Goal: Transaction & Acquisition: Book appointment/travel/reservation

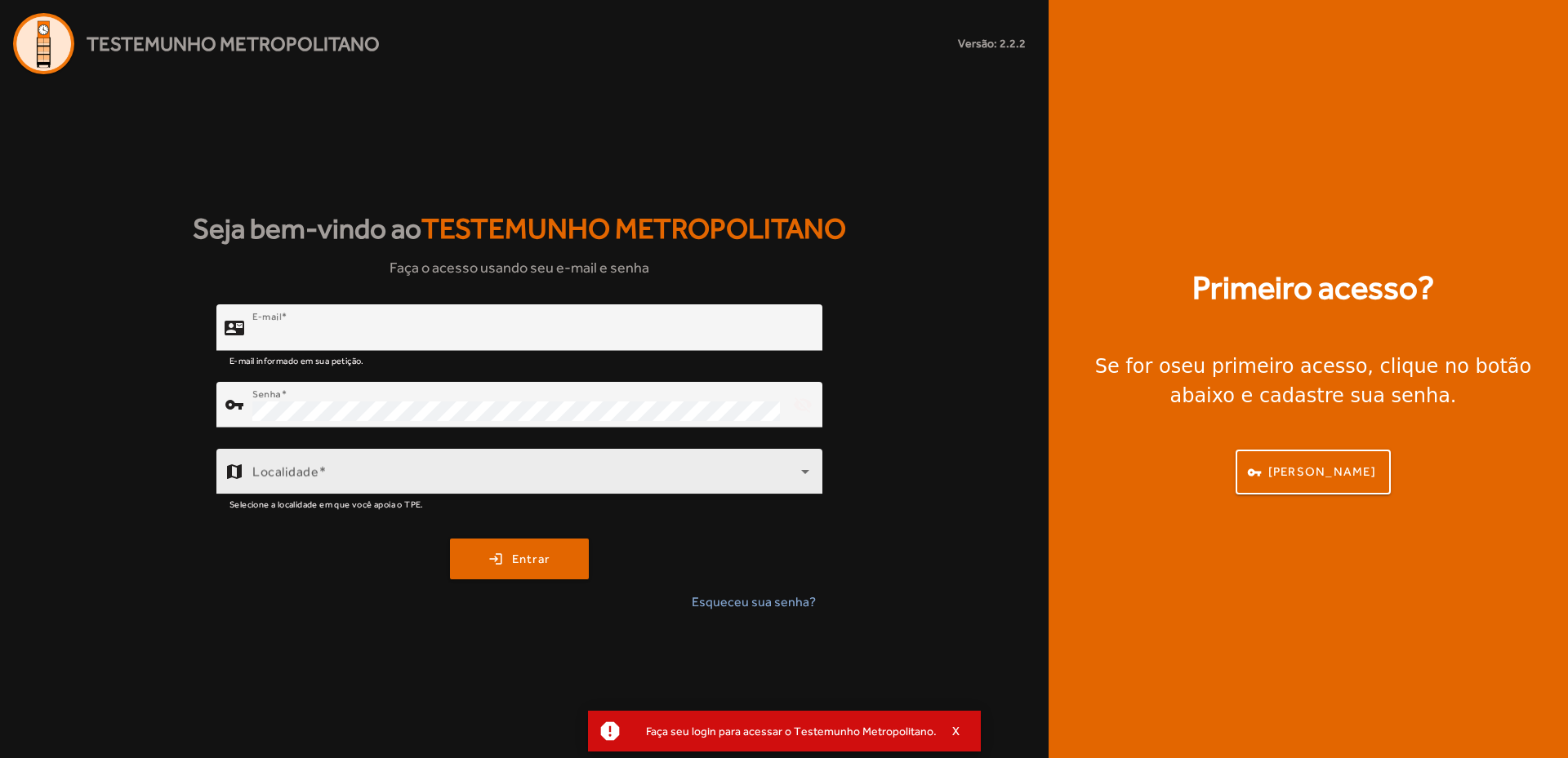
type input "**********"
click at [431, 470] on span at bounding box center [526, 478] width 549 height 20
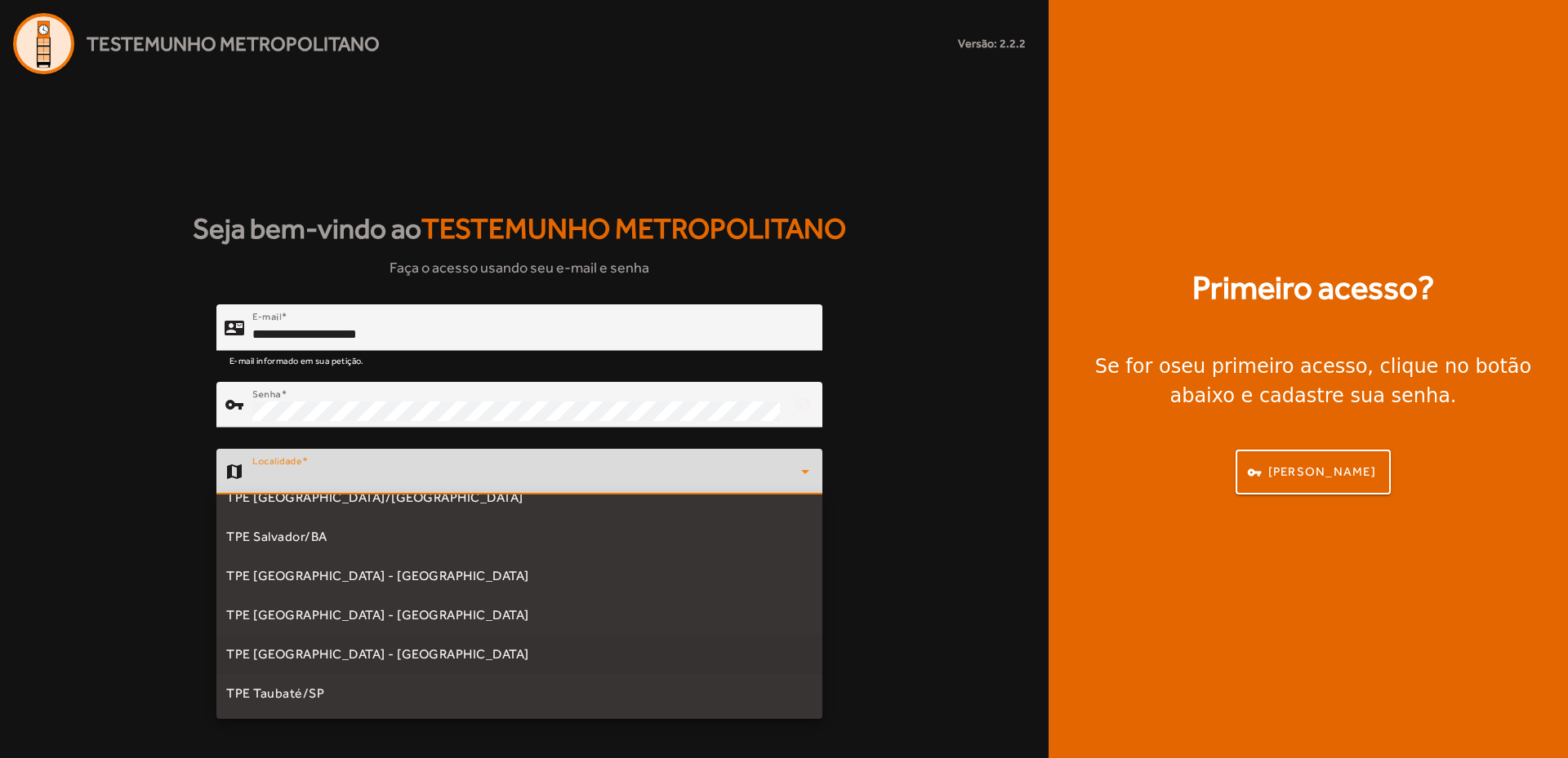
scroll to position [397, 0]
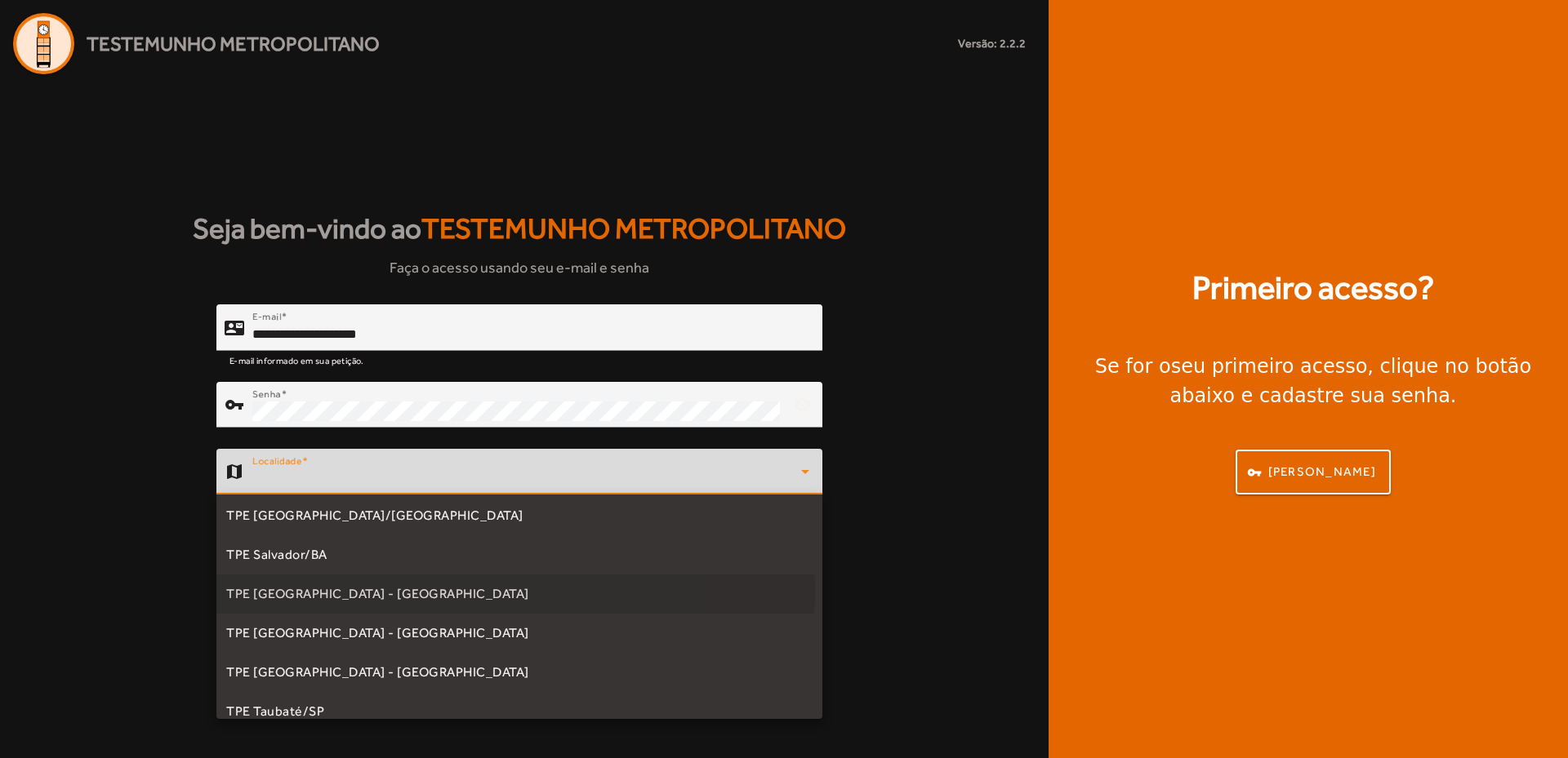
click at [346, 591] on span "TPE [GEOGRAPHIC_DATA] - [GEOGRAPHIC_DATA]" at bounding box center [377, 594] width 303 height 20
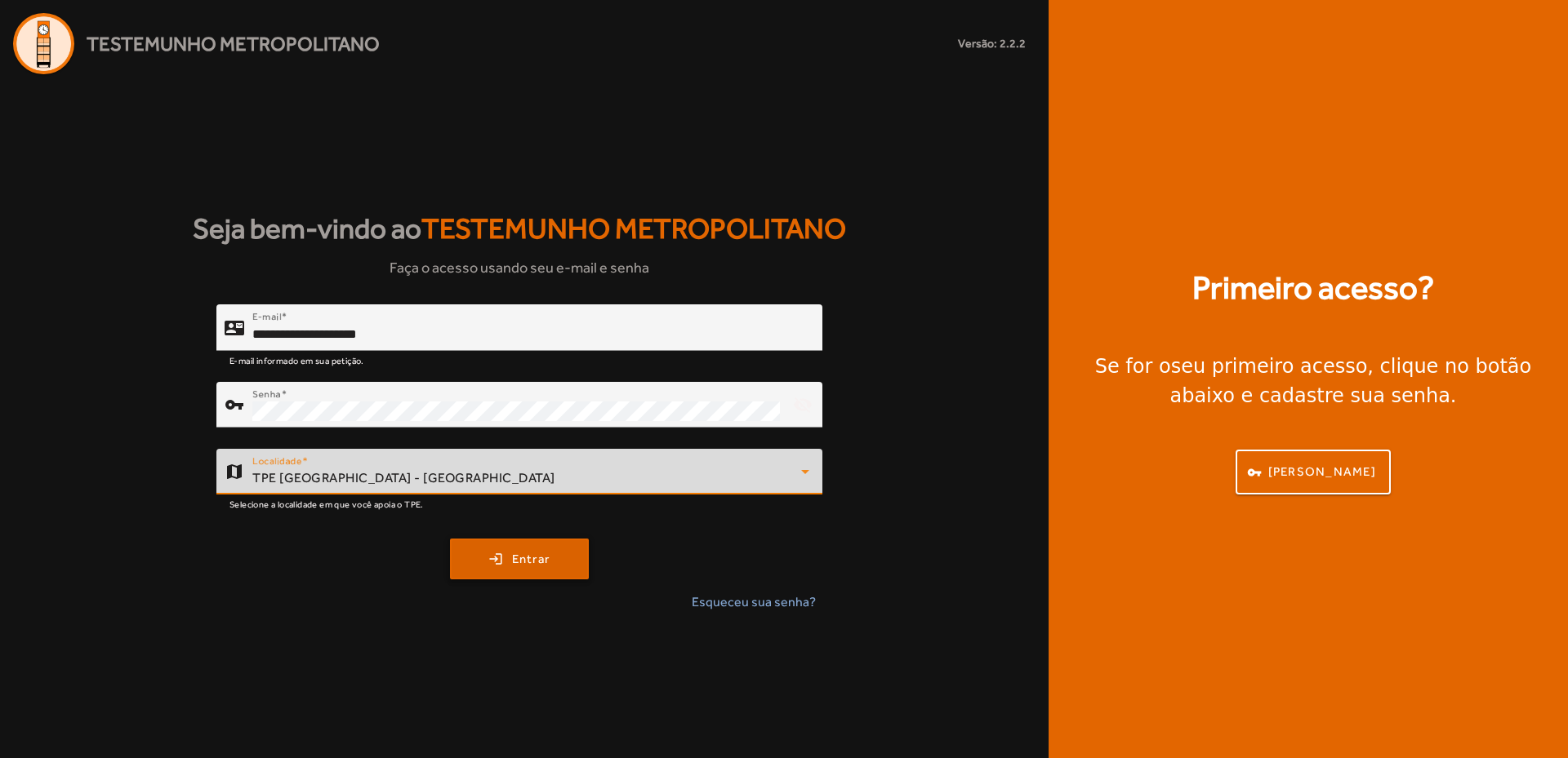
click at [526, 567] on span "Entrar" at bounding box center [531, 560] width 39 height 19
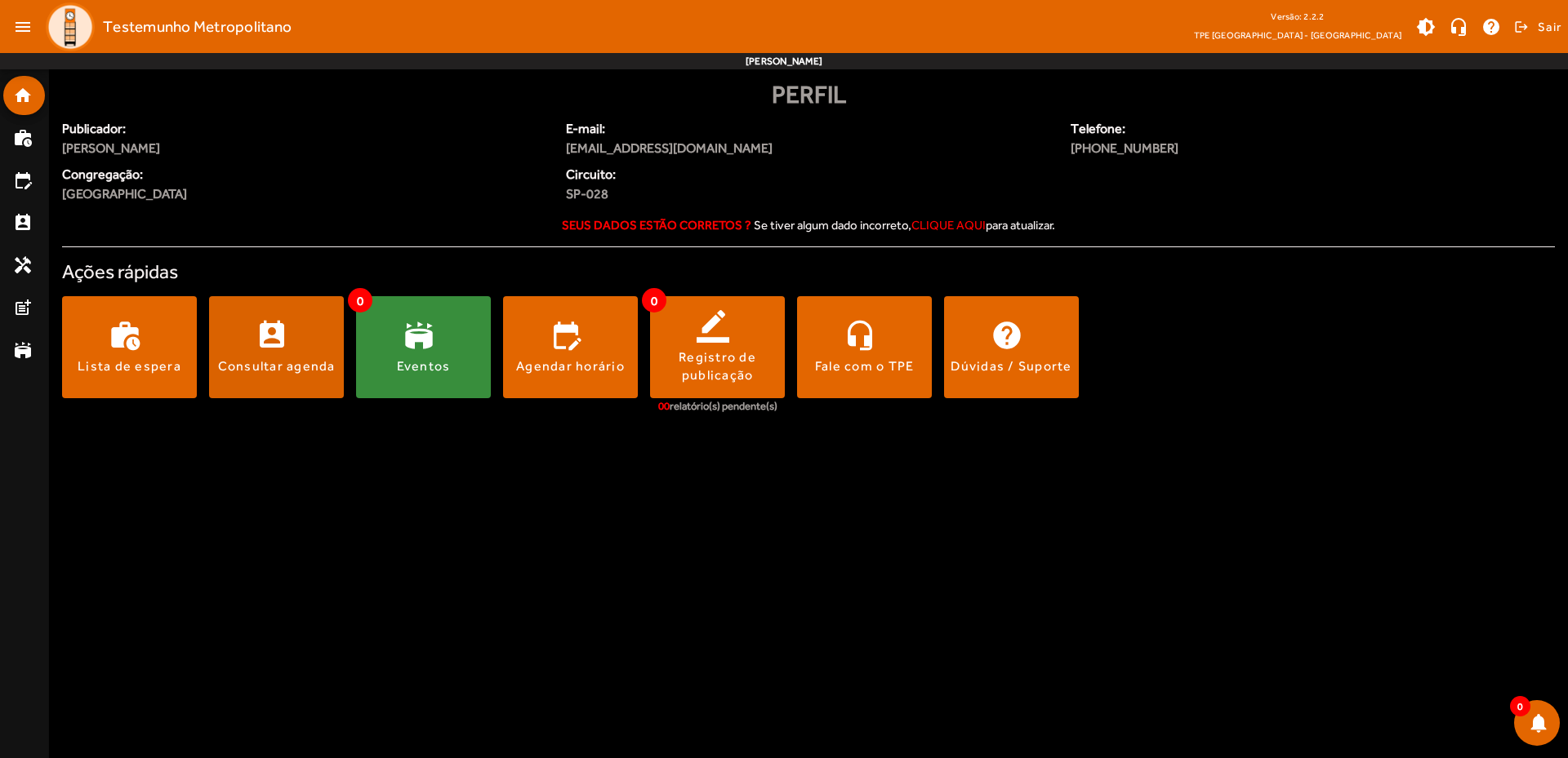
click at [283, 343] on span at bounding box center [276, 348] width 135 height 39
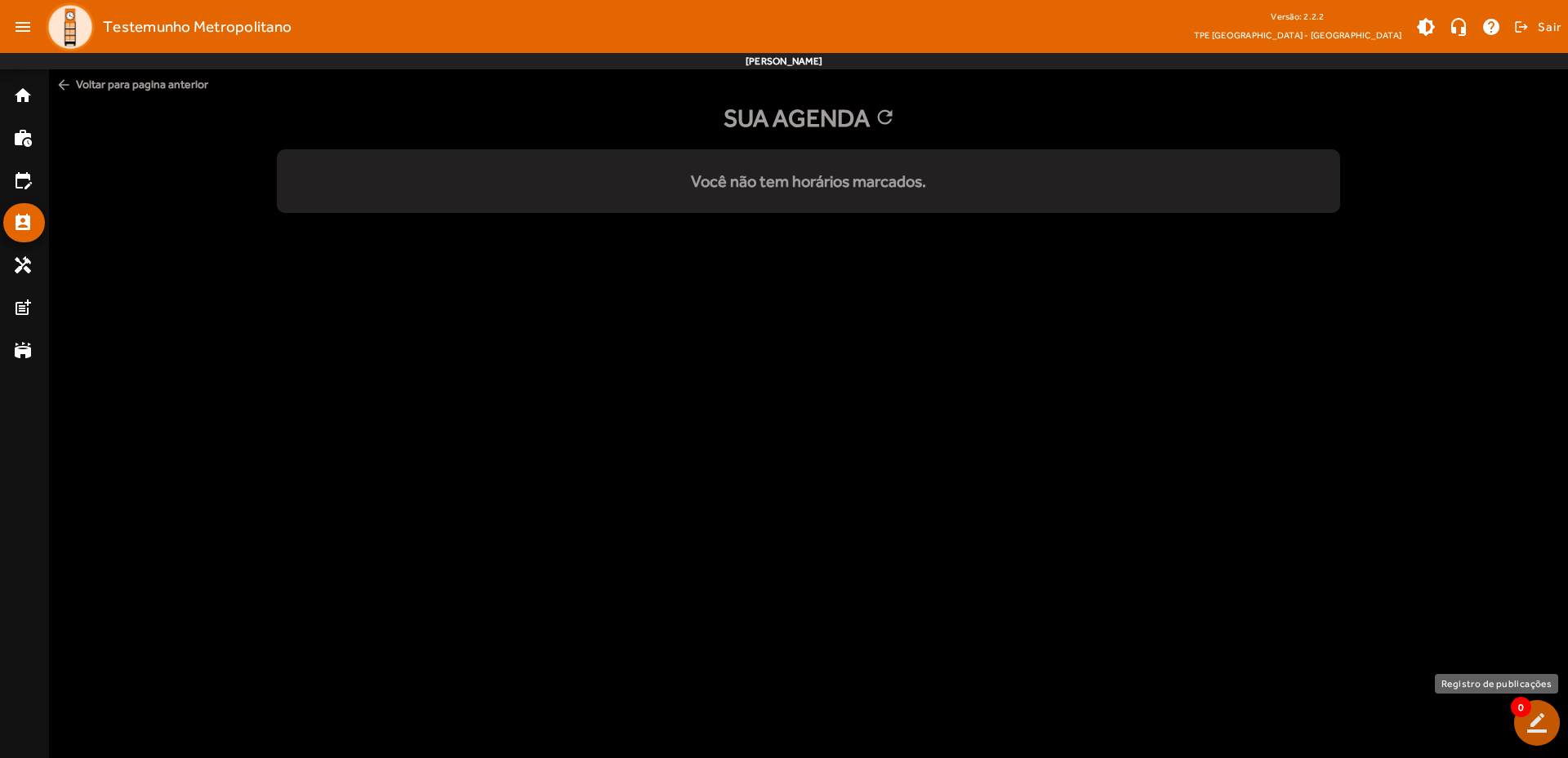
click at [1538, 734] on span at bounding box center [1537, 724] width 40 height 39
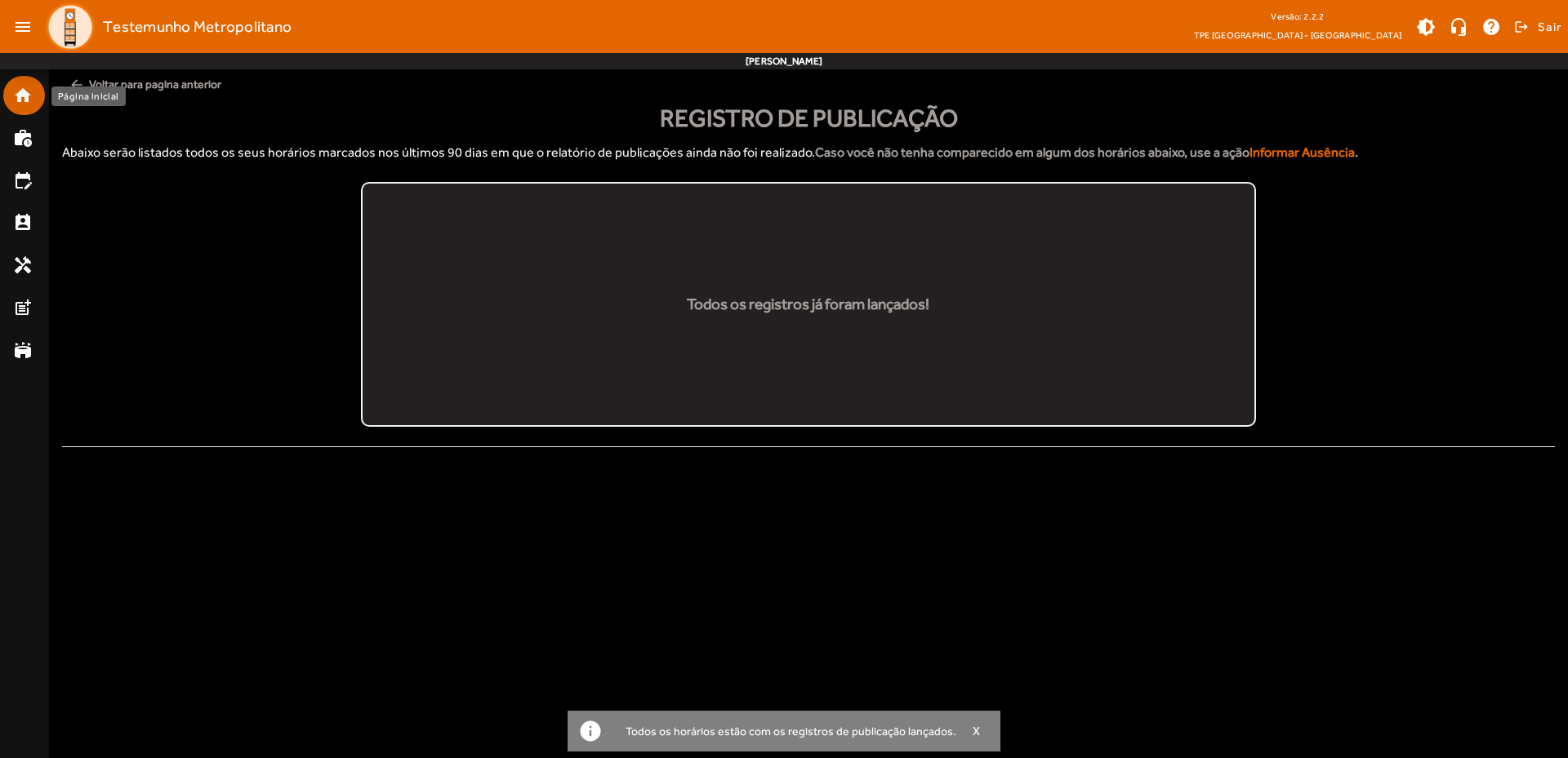
click at [7, 97] on mat-list-item "home" at bounding box center [24, 95] width 42 height 39
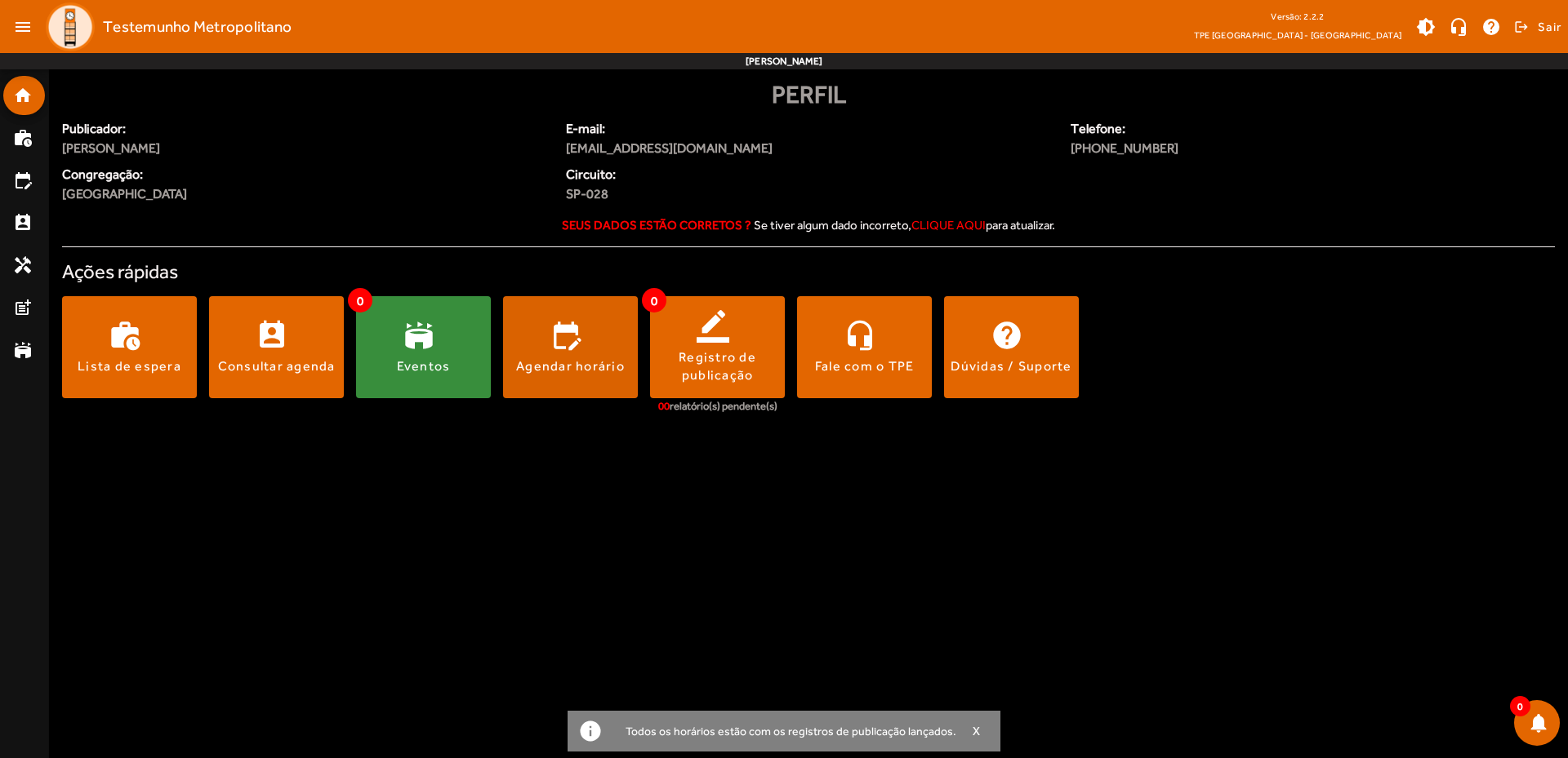
click at [593, 367] on div "Agendar horário" at bounding box center [570, 367] width 108 height 18
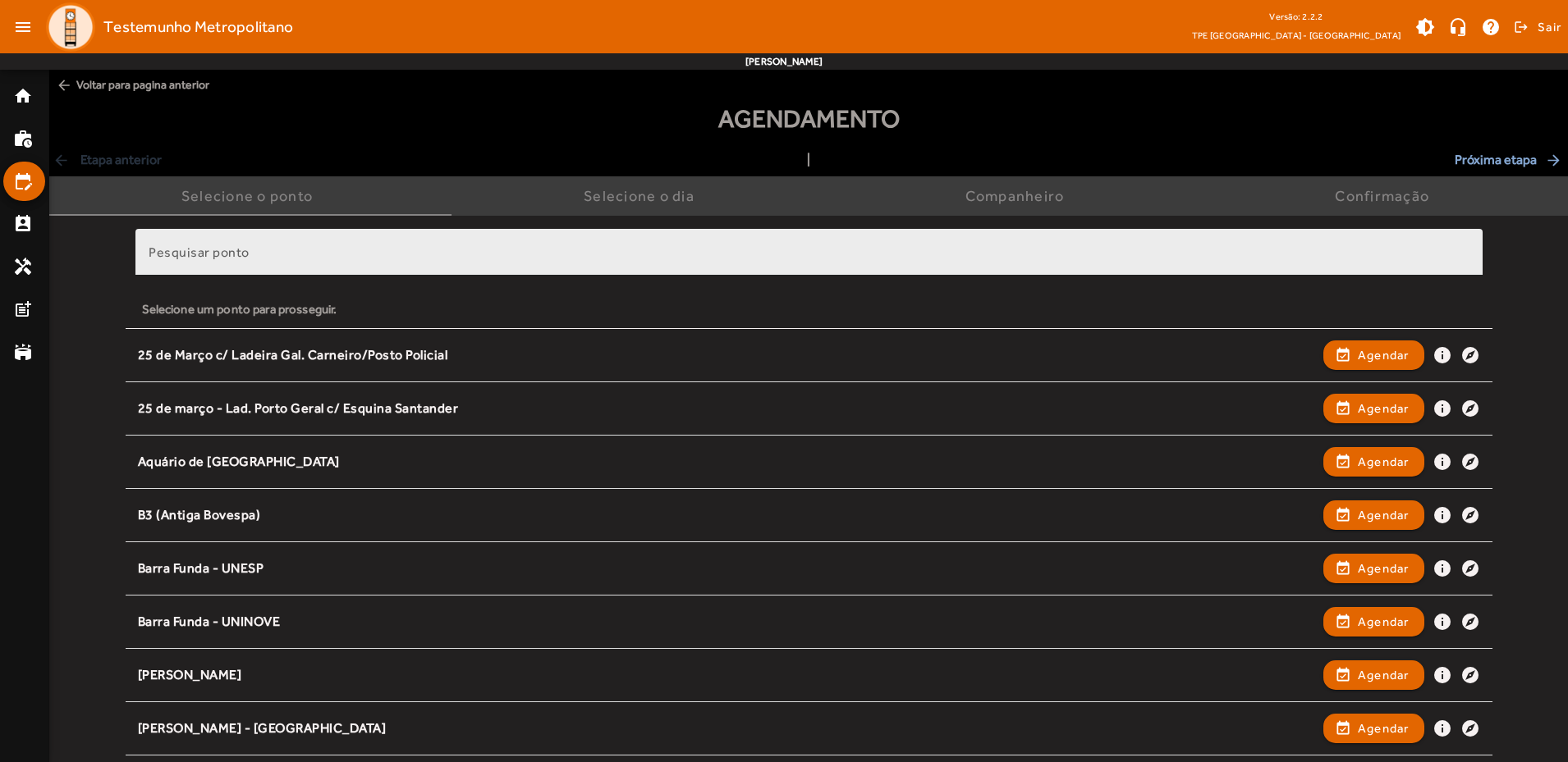
click at [325, 242] on div "Pesquisar ponto" at bounding box center [809, 252] width 1321 height 47
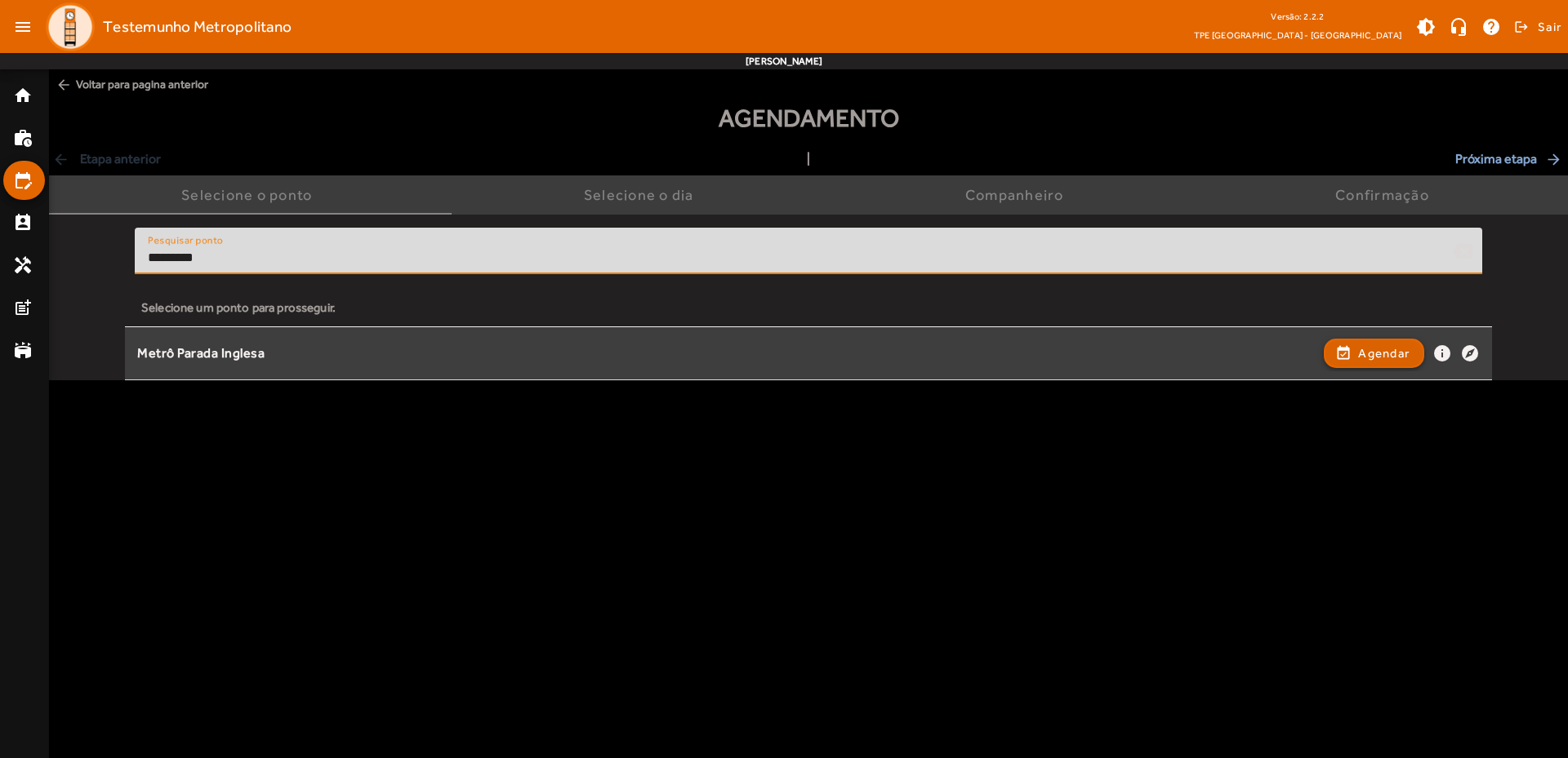
type input "*********"
click at [1386, 355] on span "Agendar" at bounding box center [1384, 353] width 52 height 20
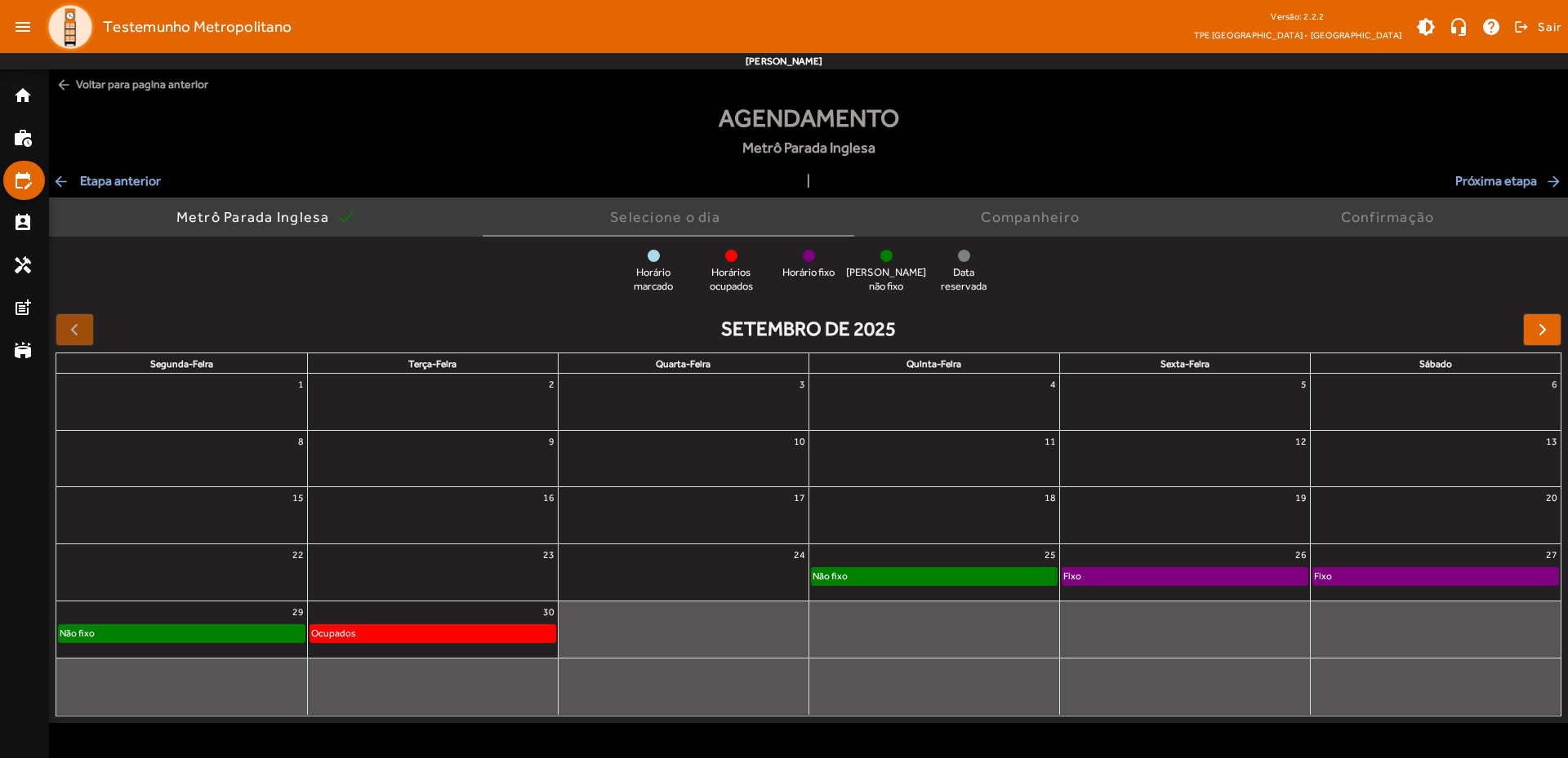
click at [401, 636] on div "Ocupados" at bounding box center [432, 633] width 245 height 16
click at [218, 638] on div "Não fixo" at bounding box center [181, 633] width 246 height 16
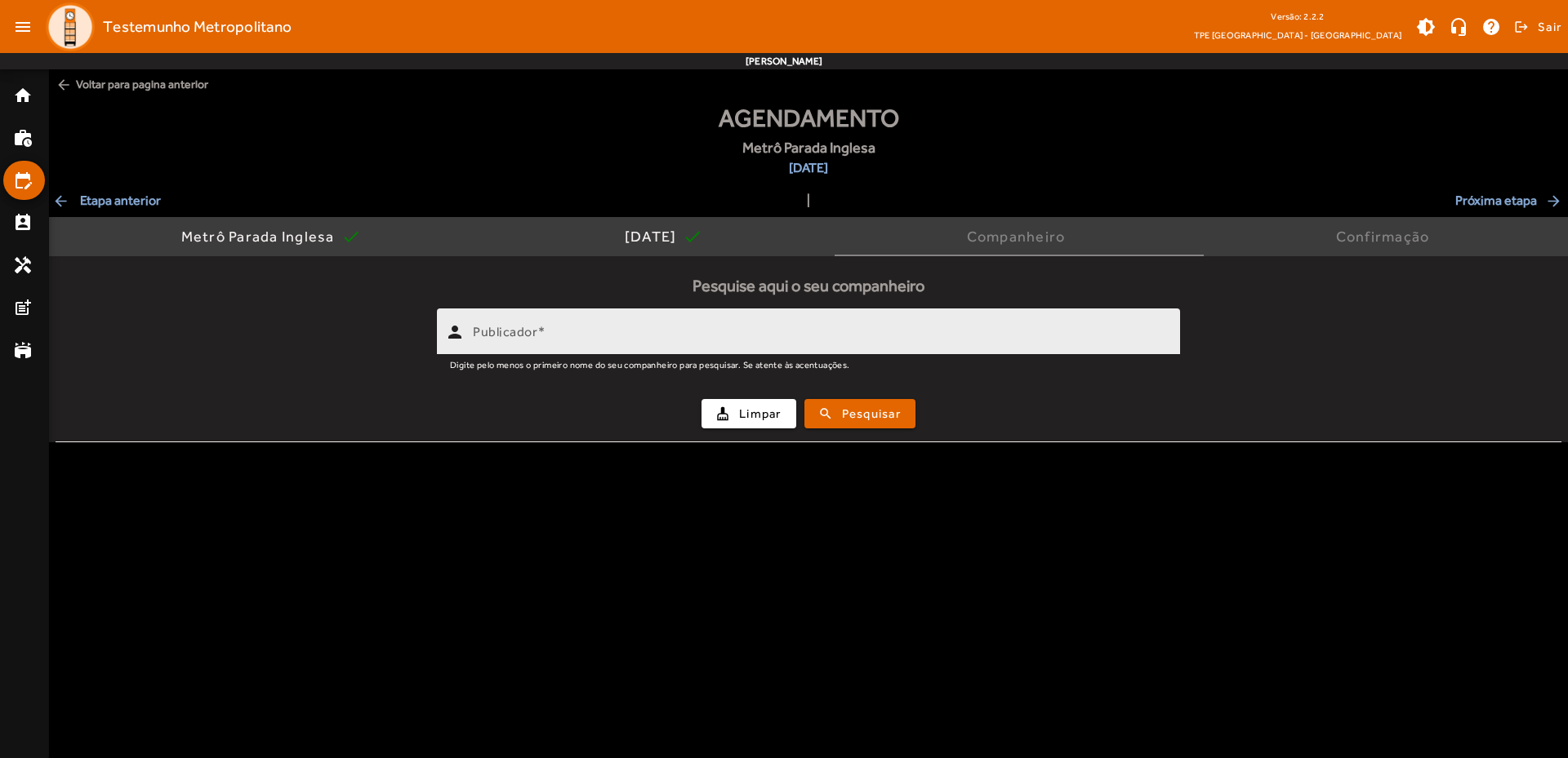
click at [542, 334] on span at bounding box center [542, 332] width 9 height 15
click at [542, 334] on input "Publicador" at bounding box center [820, 338] width 694 height 20
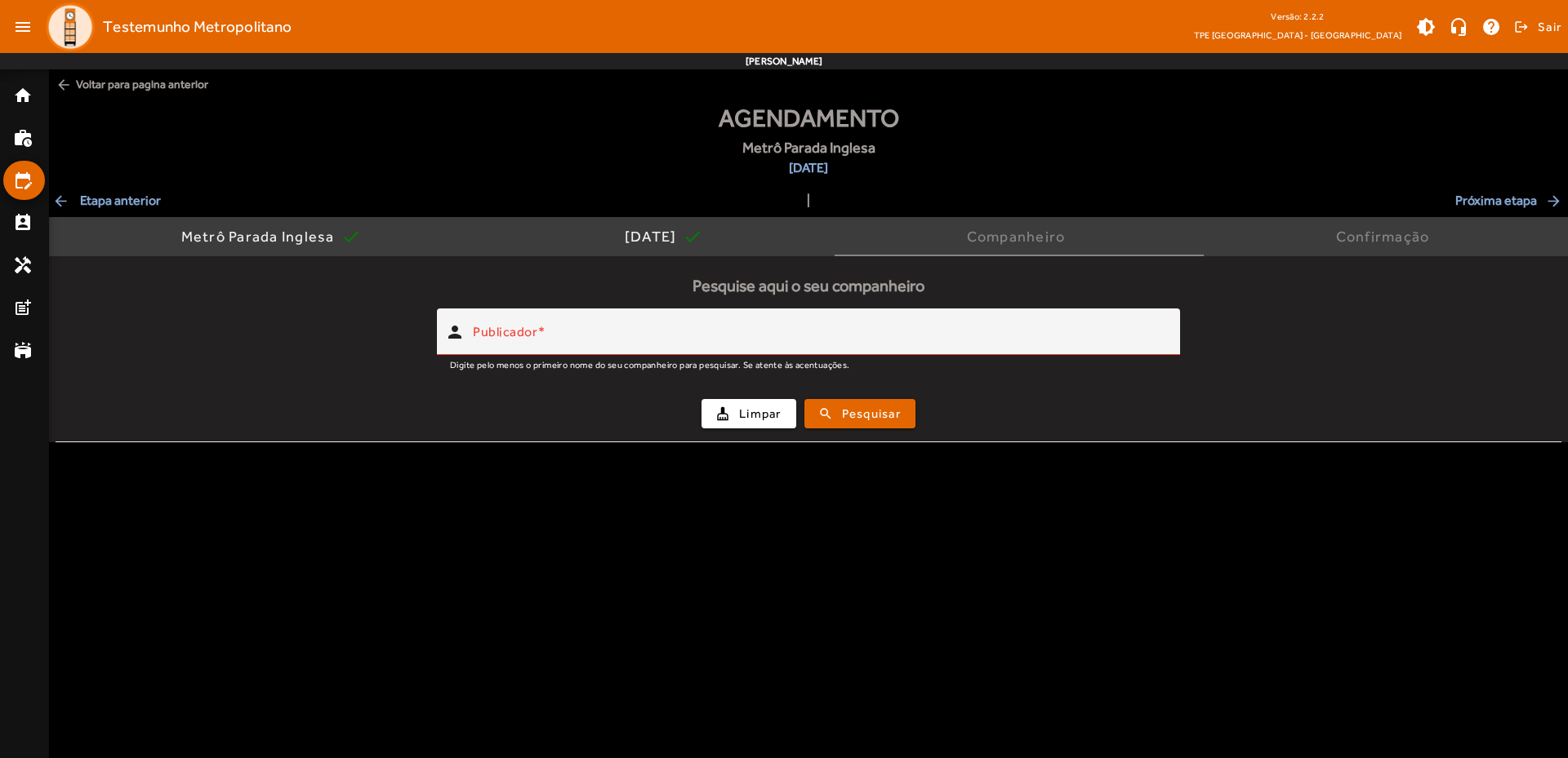
click at [92, 200] on span "arrow_back Etapa anterior" at bounding box center [106, 201] width 108 height 20
